Goal: Obtain resource: Obtain resource

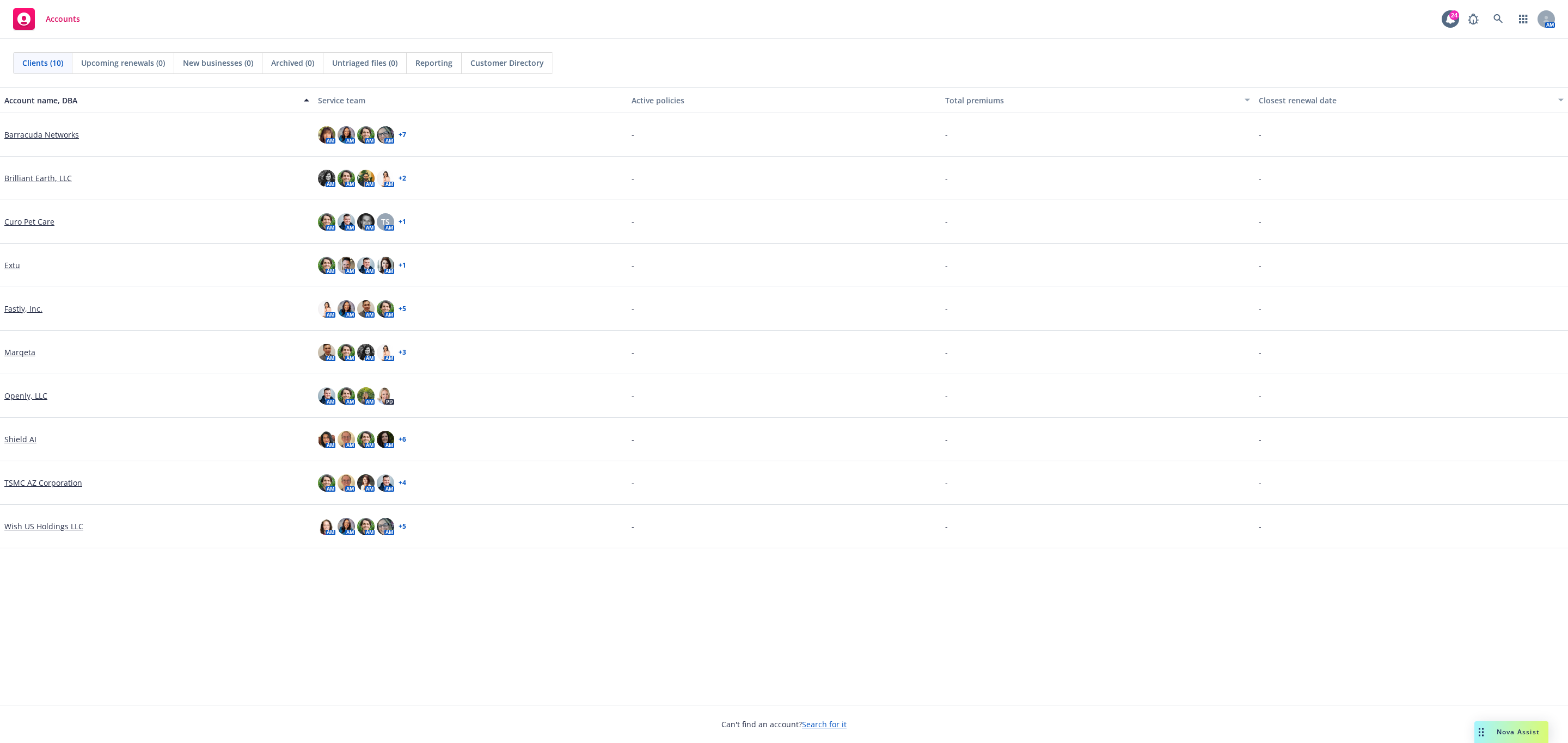
click at [38, 183] on link "Brilliant Earth, LLC" at bounding box center [38, 178] width 67 height 11
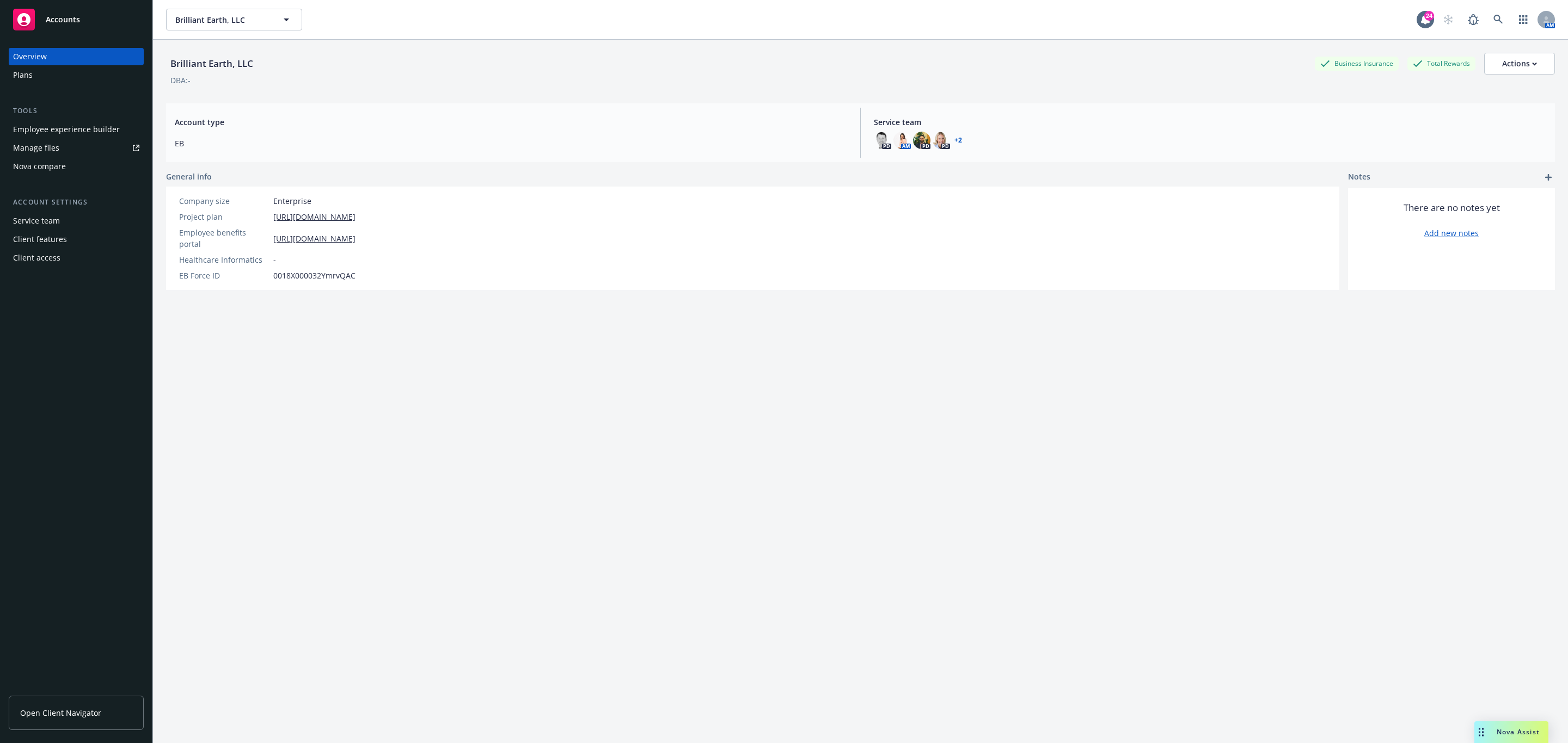
drag, startPoint x: 67, startPoint y: 84, endPoint x: 69, endPoint y: 77, distance: 7.3
click at [67, 84] on div "Overview Plans Tools Employee experience builder Manage files Nova compare Acco…" at bounding box center [76, 157] width 135 height 218
click at [69, 77] on div "Plans" at bounding box center [76, 75] width 126 height 17
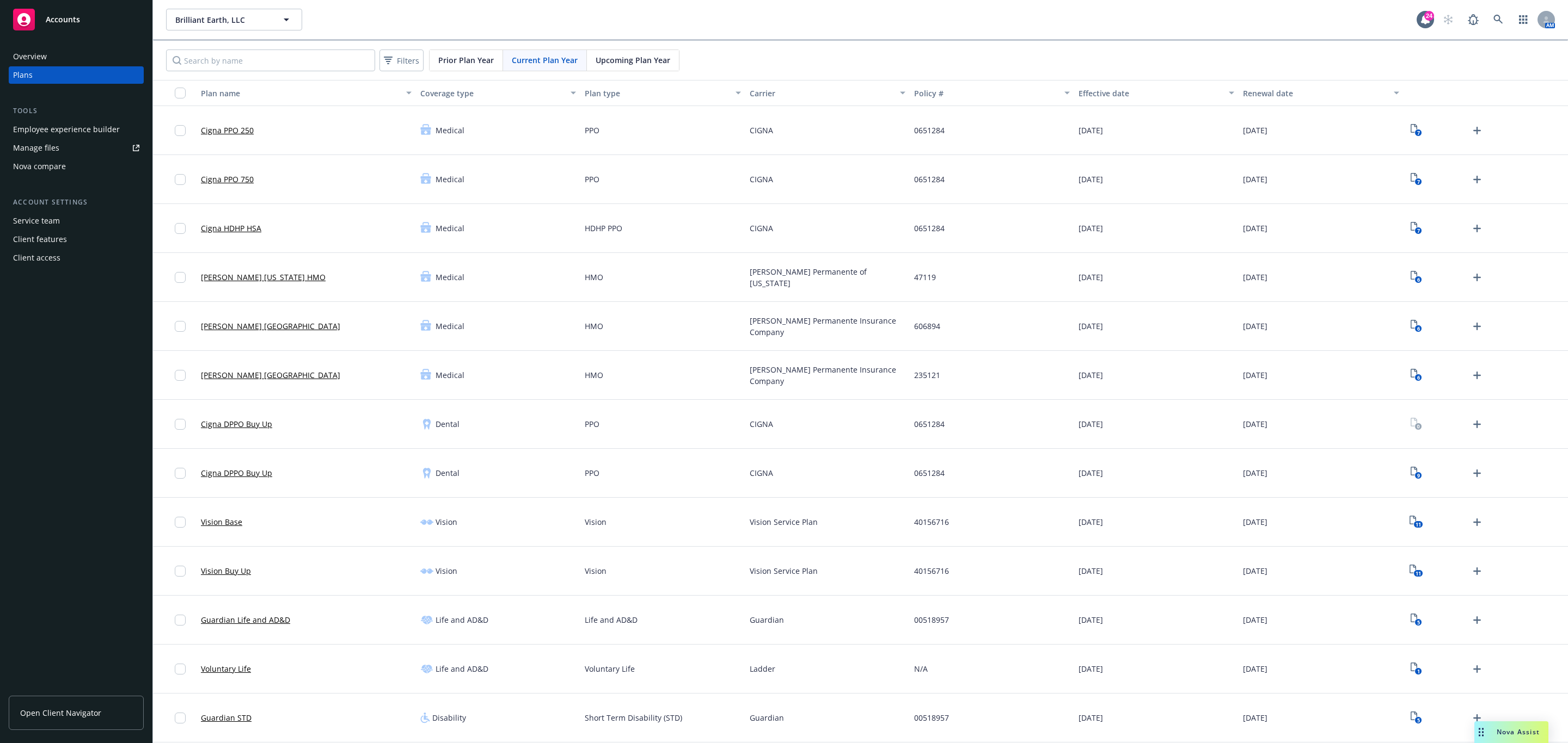
click at [627, 54] on span "Upcoming Plan Year" at bounding box center [632, 60] width 75 height 11
click at [1410, 424] on icon "9" at bounding box center [1416, 424] width 11 height 12
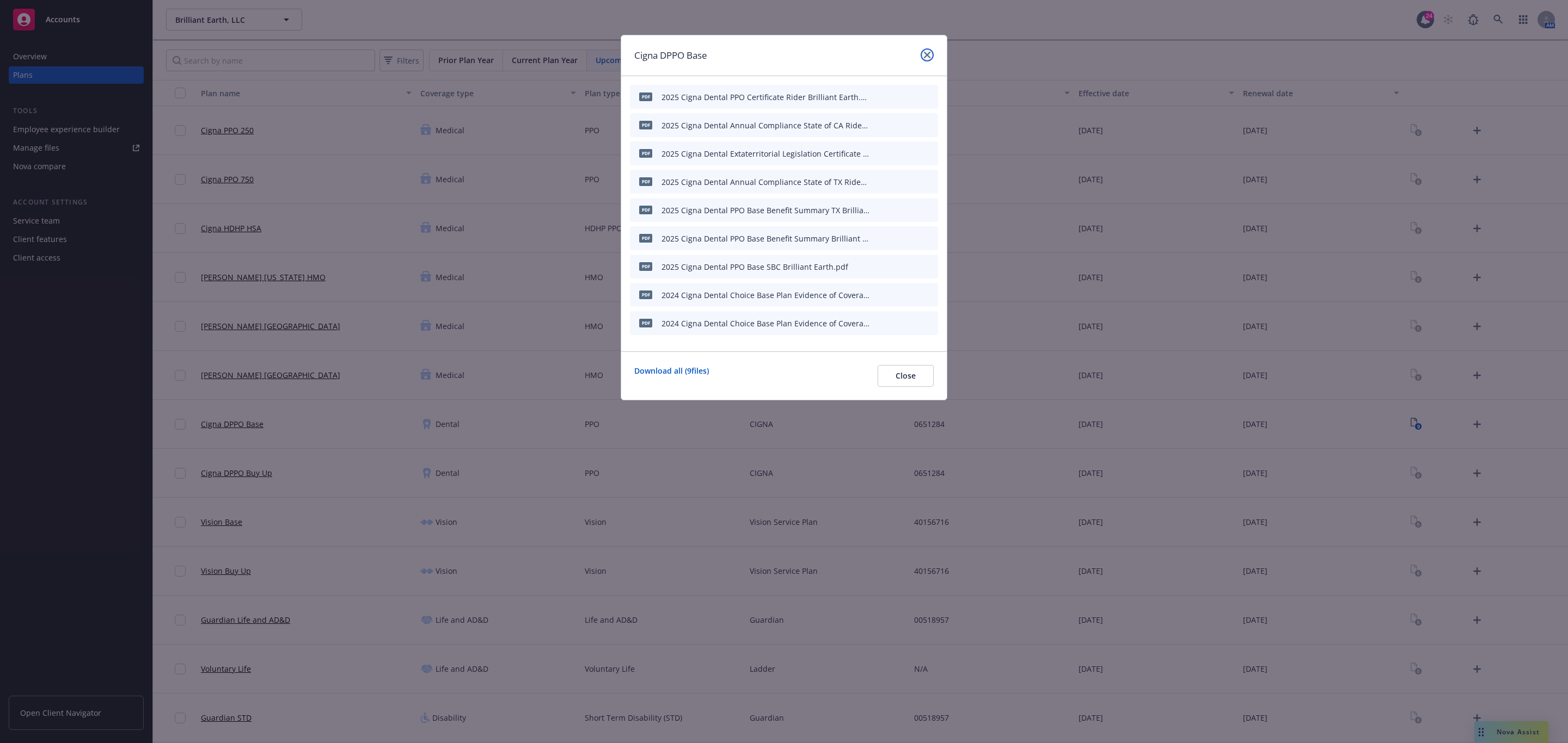
click at [927, 61] on link "close" at bounding box center [927, 55] width 13 height 13
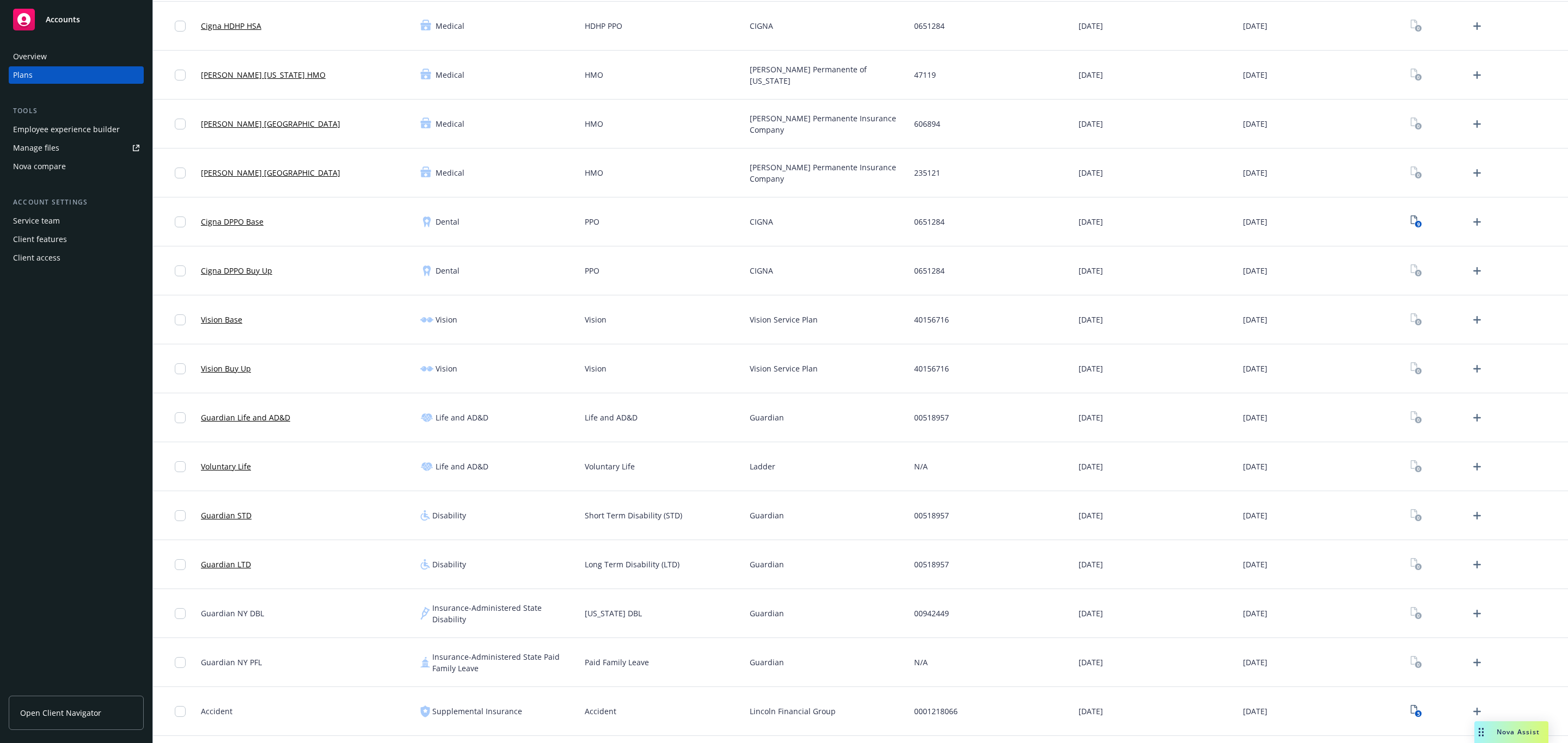
scroll to position [245, 0]
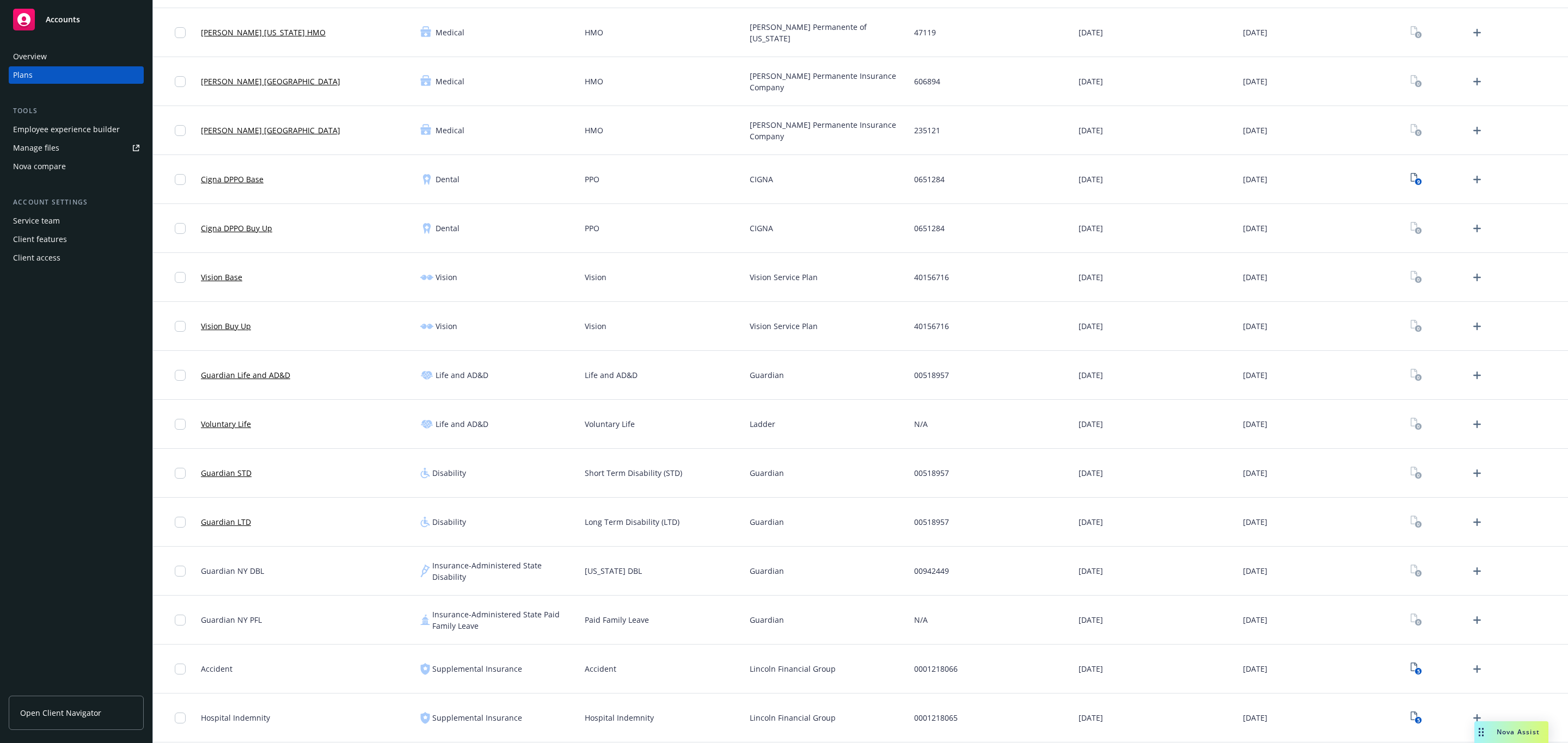
click at [708, 335] on div "Vision" at bounding box center [662, 327] width 164 height 49
